Goal: Task Accomplishment & Management: Manage account settings

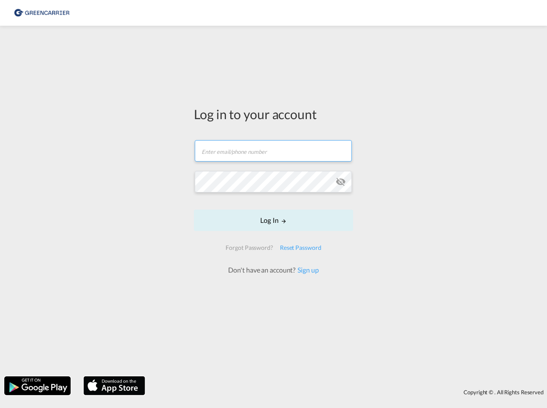
click at [238, 156] on input "text" at bounding box center [273, 150] width 157 height 21
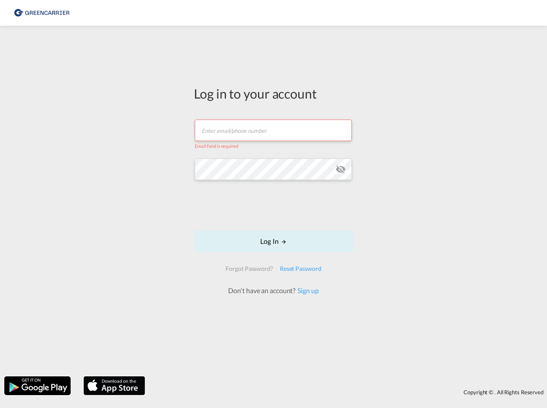
click at [239, 137] on input "text" at bounding box center [273, 129] width 157 height 21
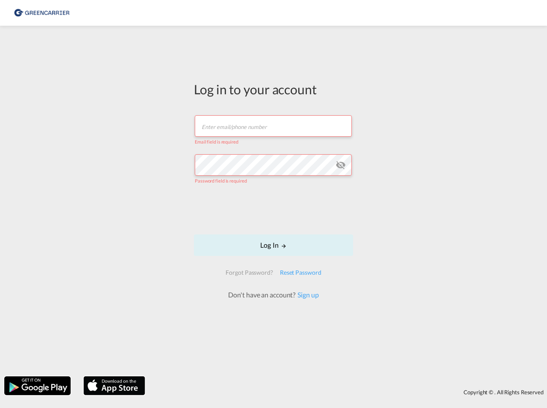
type input "[PERSON_NAME][EMAIL_ADDRESS][DOMAIN_NAME]"
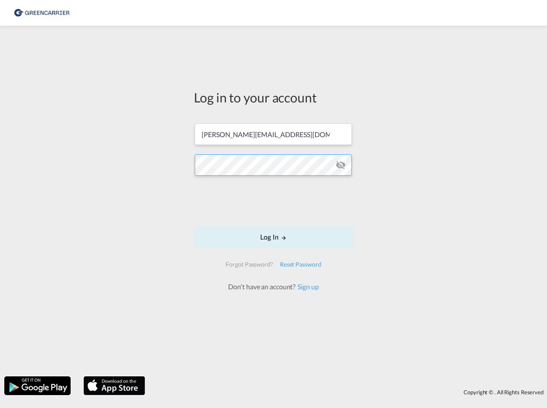
click at [194, 226] on button "Log In" at bounding box center [273, 236] width 159 height 21
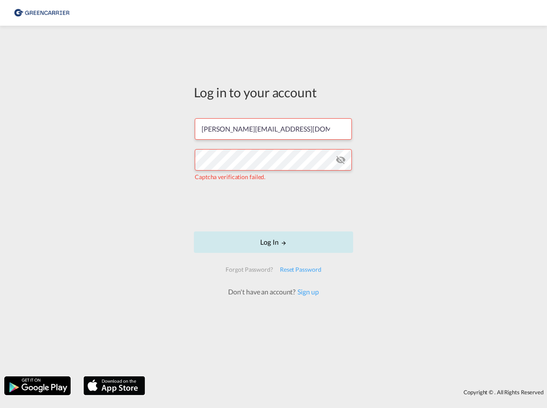
click at [281, 243] on md-icon "LOGIN" at bounding box center [284, 243] width 6 height 6
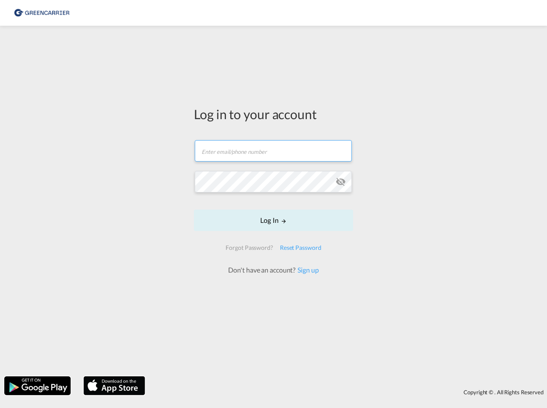
click at [266, 151] on input "text" at bounding box center [273, 150] width 157 height 21
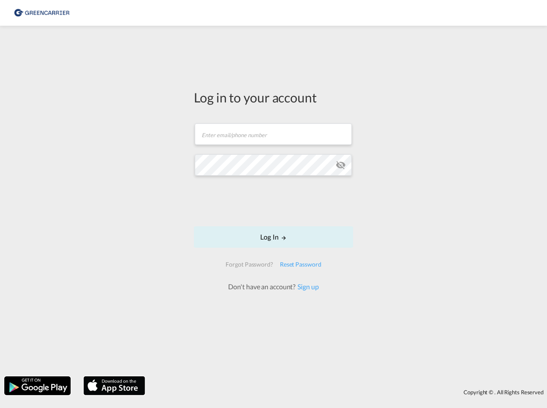
click at [472, 315] on div "Log in to your account Email field is required Password field is required Log I…" at bounding box center [273, 201] width 547 height 342
click at [205, 138] on input "text" at bounding box center [273, 133] width 157 height 21
type input "[PERSON_NAME][EMAIL_ADDRESS][DOMAIN_NAME]"
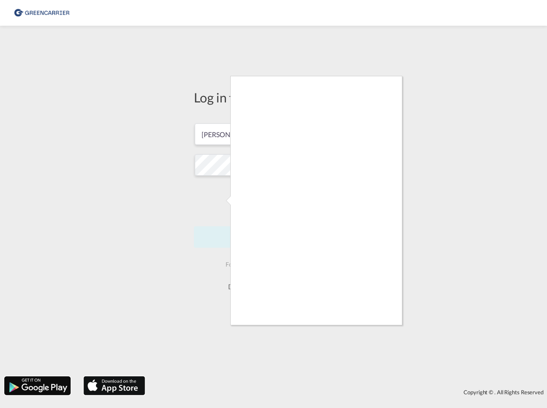
click at [403, 202] on div at bounding box center [273, 204] width 547 height 408
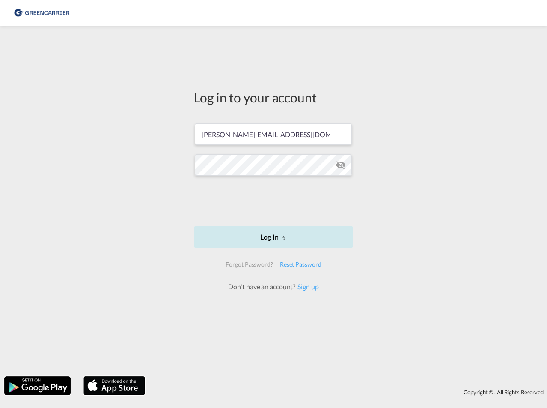
click at [265, 236] on button "Log In" at bounding box center [273, 236] width 159 height 21
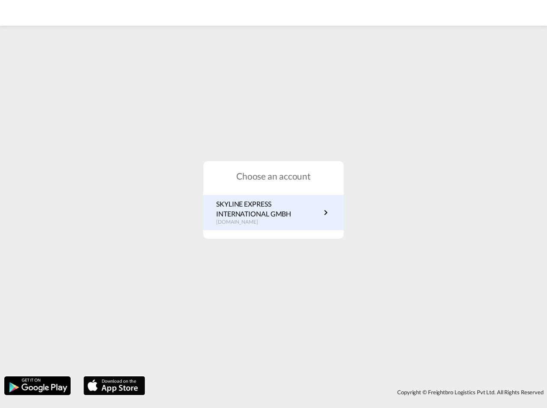
click at [262, 211] on p "SKYLINE EXPRESS INTERNATIONAL GMBH" at bounding box center [268, 208] width 105 height 19
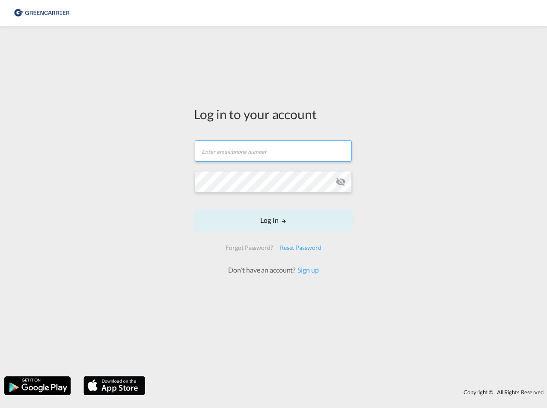
click at [229, 152] on input "text" at bounding box center [273, 150] width 157 height 21
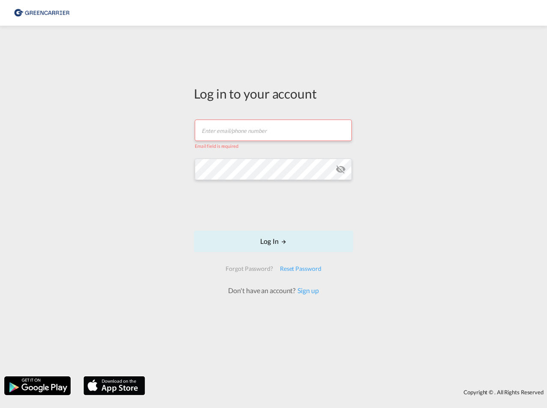
click at [234, 133] on input "text" at bounding box center [273, 129] width 157 height 21
type input "joeleen.aust@skyline-express.de"
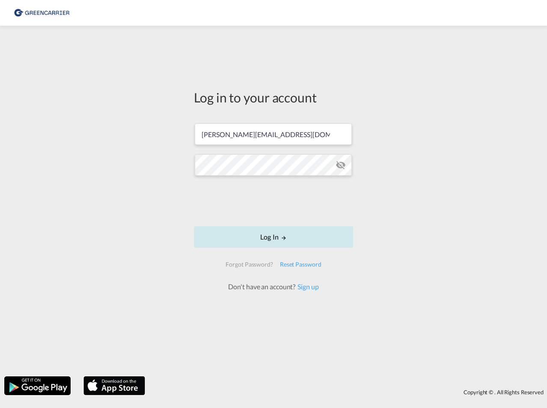
click at [273, 229] on button "Log In" at bounding box center [273, 236] width 159 height 21
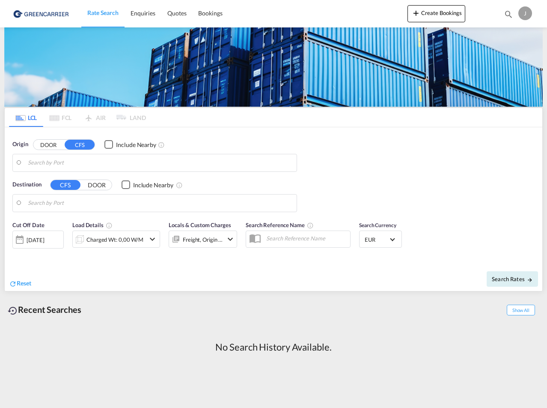
click at [38, 10] on img at bounding box center [42, 13] width 58 height 19
click at [521, 12] on div "J" at bounding box center [526, 13] width 14 height 14
click at [524, 12] on div "J" at bounding box center [526, 13] width 14 height 14
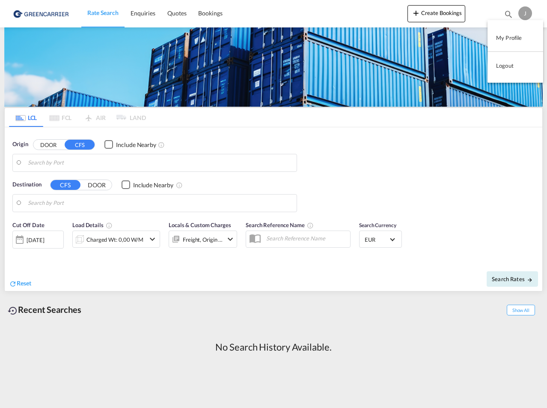
click at [503, 67] on button "Logout" at bounding box center [516, 65] width 56 height 17
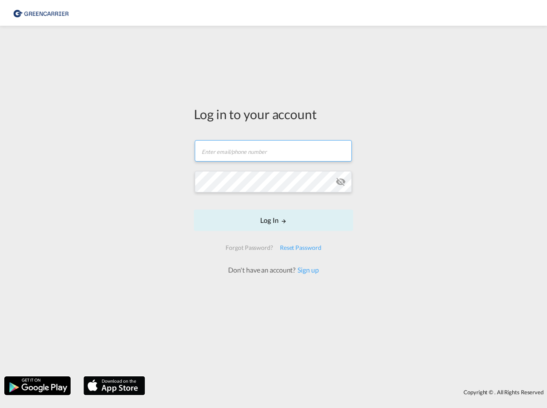
click at [268, 155] on input "text" at bounding box center [273, 150] width 157 height 21
type input "[PERSON_NAME][EMAIL_ADDRESS][DOMAIN_NAME]"
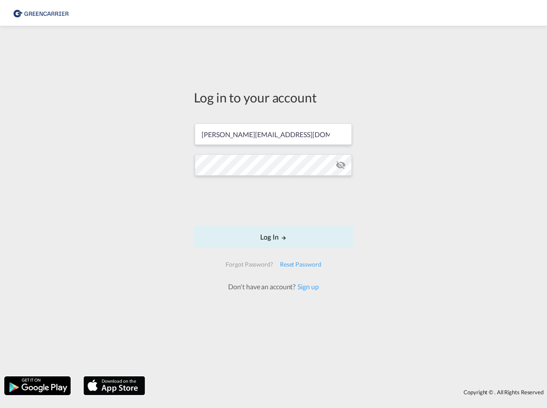
click at [445, 217] on div "Log in to your account [PERSON_NAME][EMAIL_ADDRESS][DOMAIN_NAME] Password field…" at bounding box center [273, 201] width 547 height 342
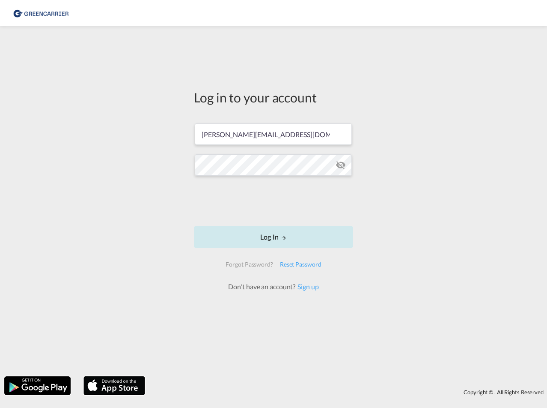
click at [278, 235] on button "Log In" at bounding box center [273, 236] width 159 height 21
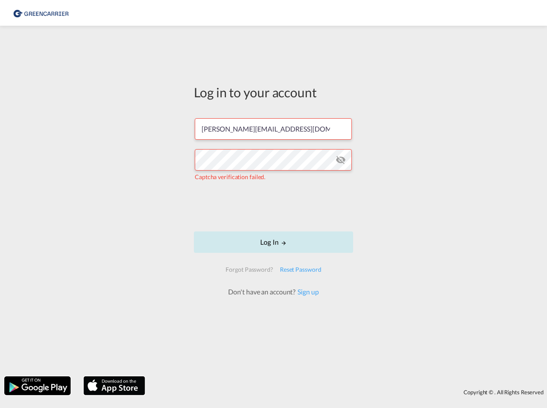
click at [268, 242] on button "Log In" at bounding box center [273, 241] width 159 height 21
